Goal: Information Seeking & Learning: Learn about a topic

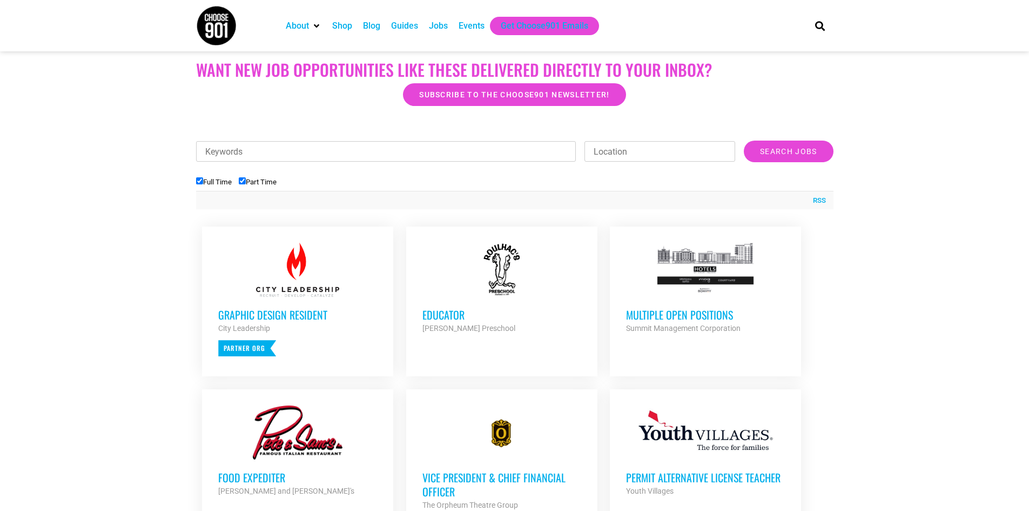
scroll to position [270, 0]
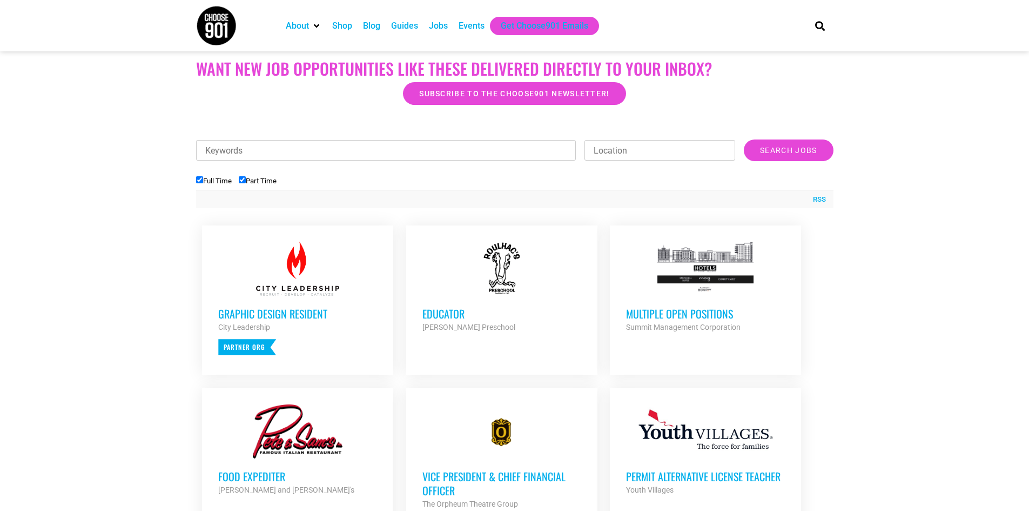
click at [645, 306] on h3 "Multiple Open Positions" at bounding box center [705, 313] width 159 height 14
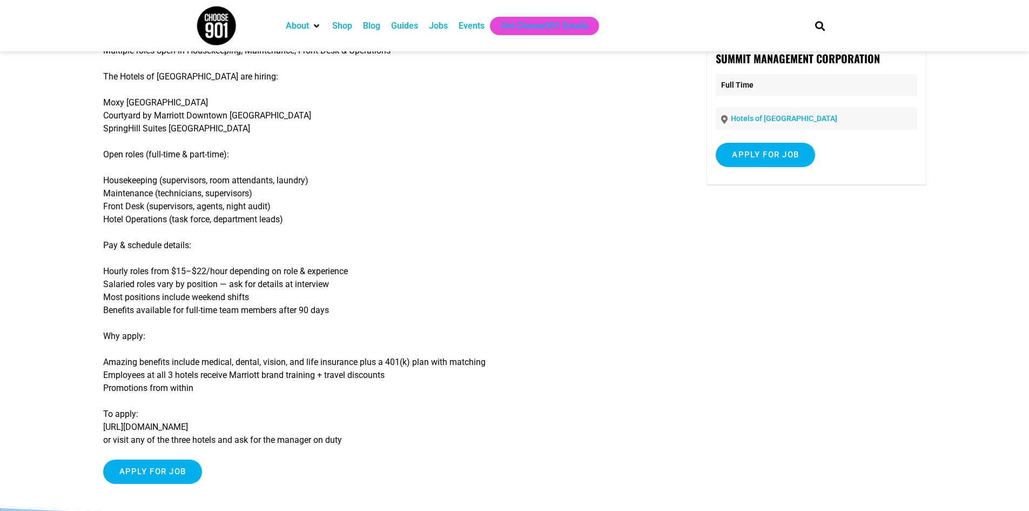
scroll to position [54, 0]
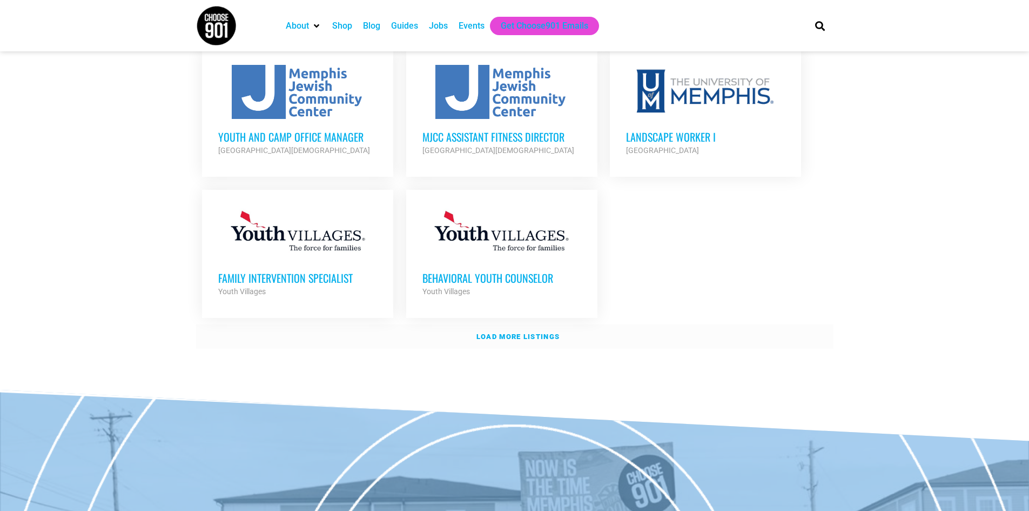
scroll to position [1243, 0]
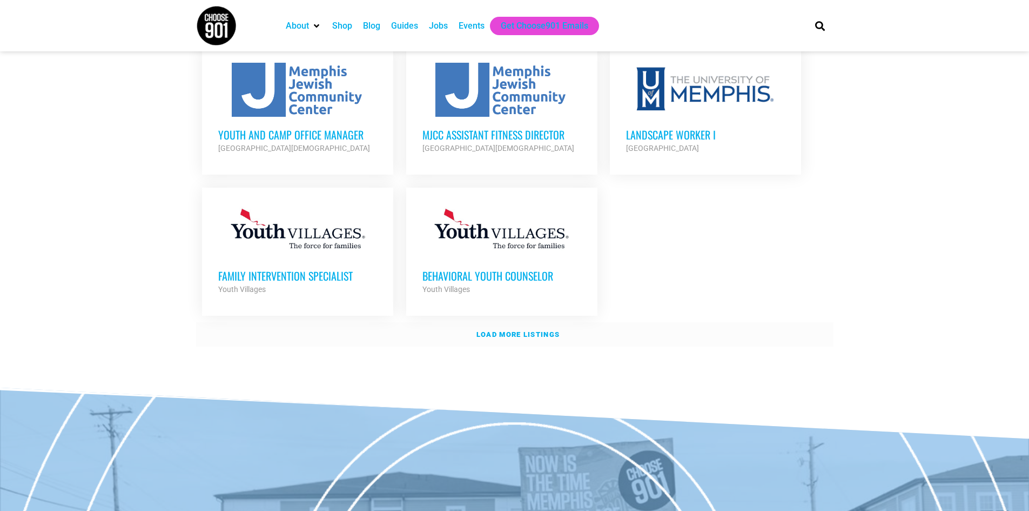
click at [539, 330] on strong "Load more listings" at bounding box center [518, 334] width 83 height 8
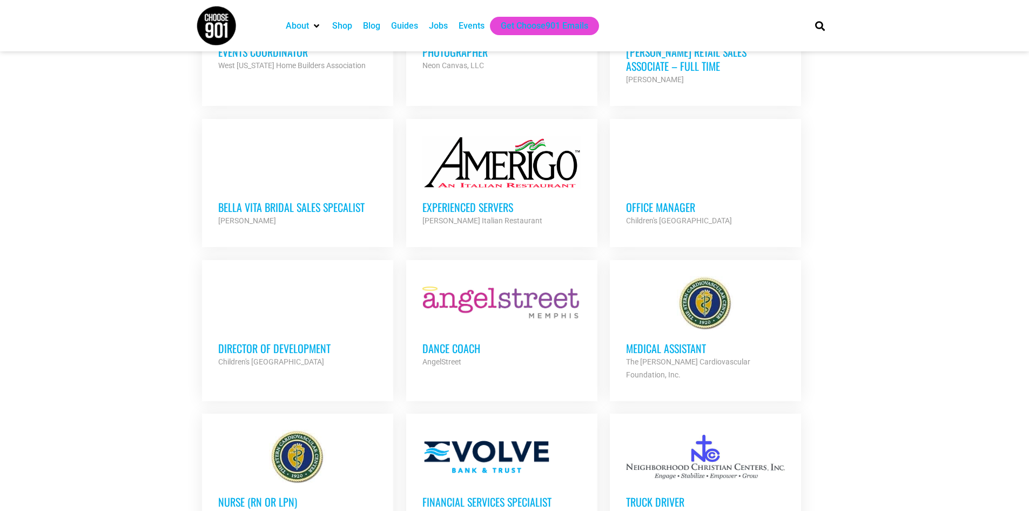
scroll to position [1945, 0]
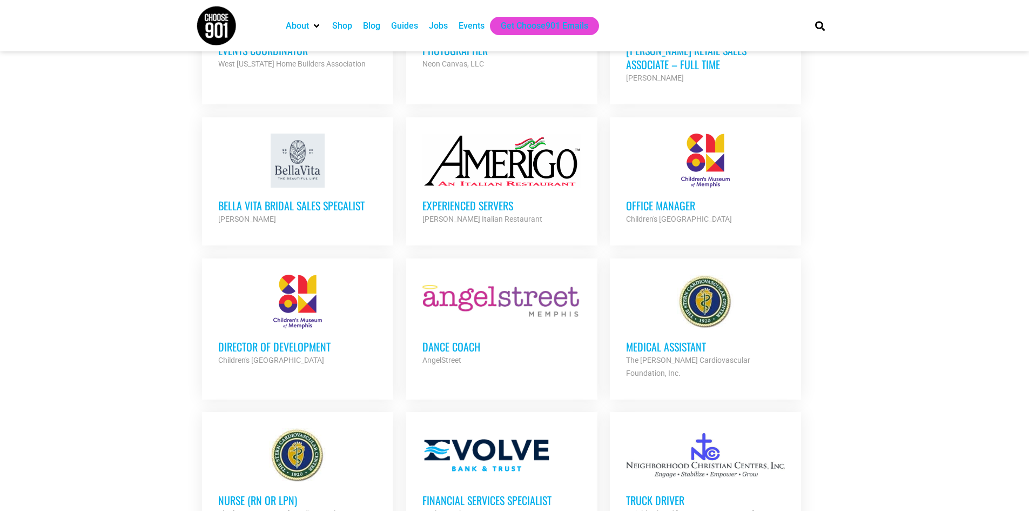
click at [671, 198] on h3 "Office Manager" at bounding box center [705, 205] width 159 height 14
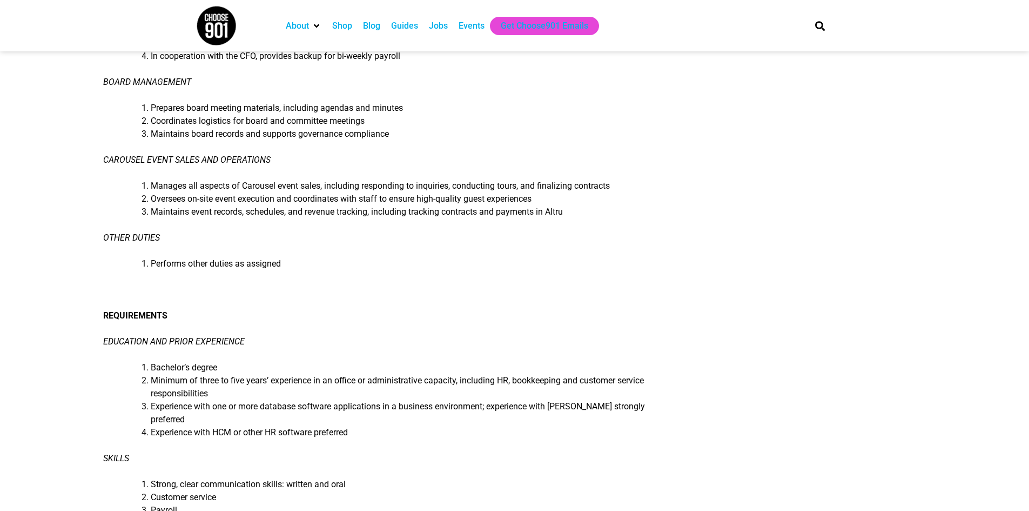
scroll to position [432, 0]
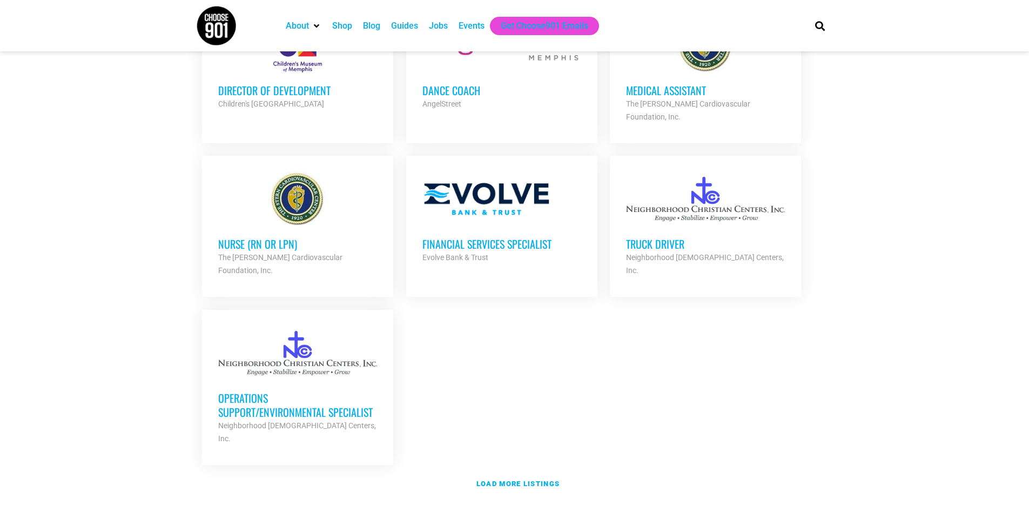
scroll to position [2215, 0]
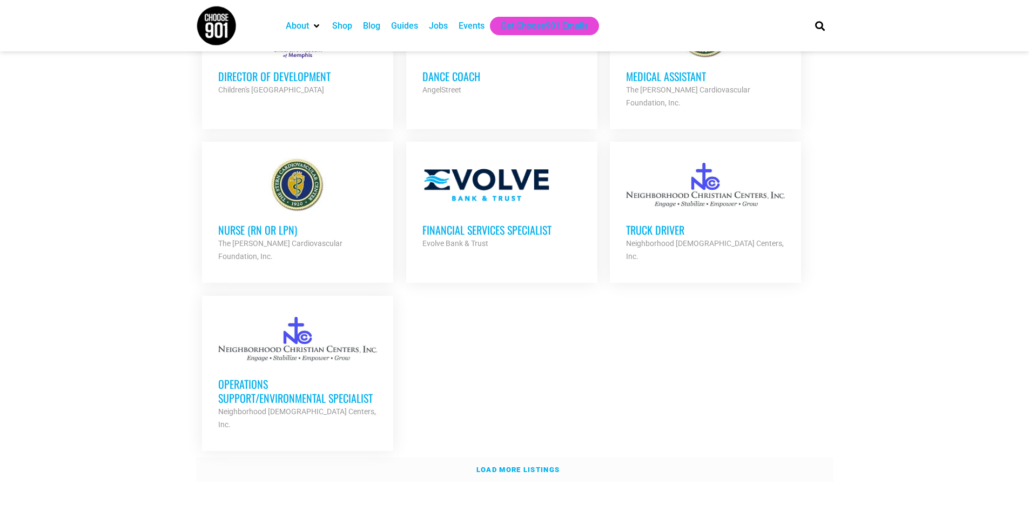
click at [534, 465] on strong "Load more listings" at bounding box center [518, 469] width 83 height 8
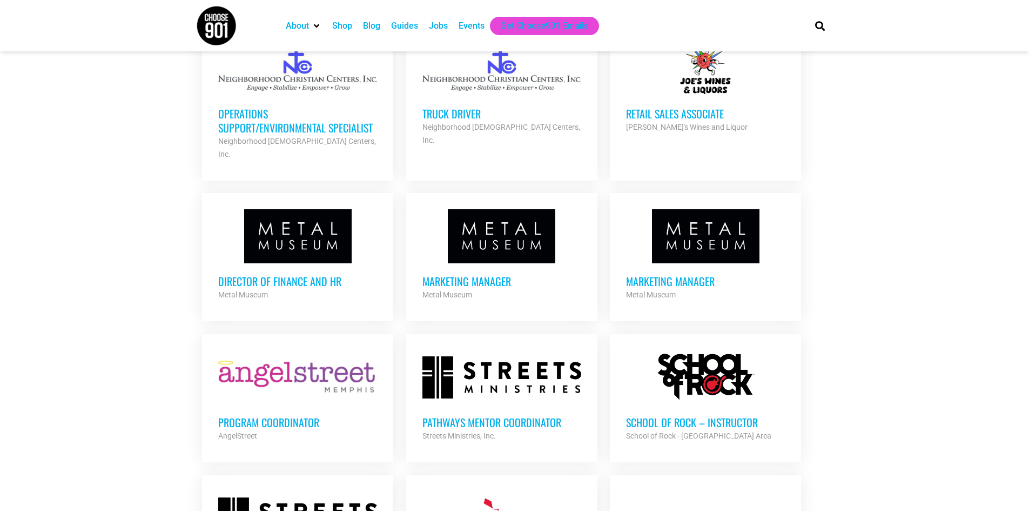
scroll to position [2539, 0]
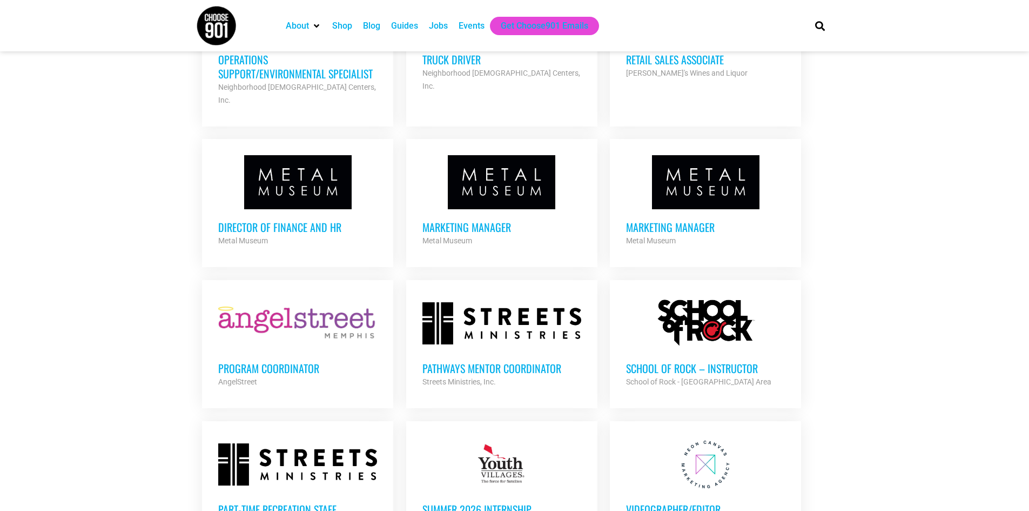
click at [308, 361] on h3 "Program Coordinator" at bounding box center [297, 368] width 159 height 14
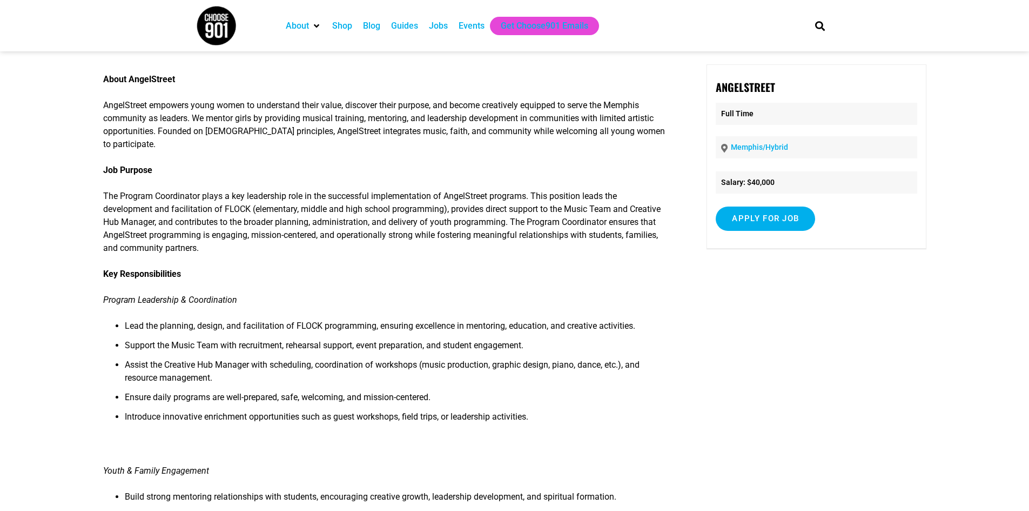
scroll to position [108, 0]
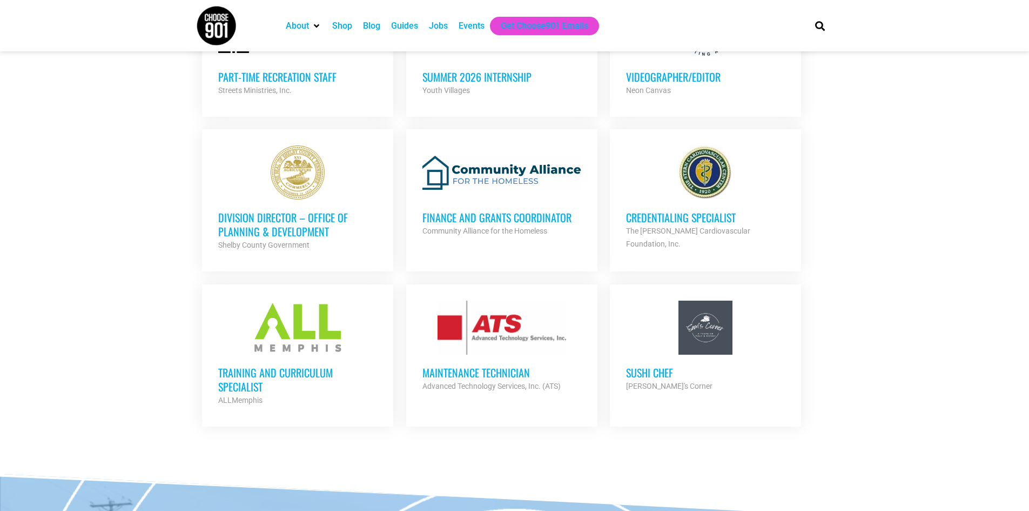
scroll to position [2973, 0]
